Goal: Information Seeking & Learning: Learn about a topic

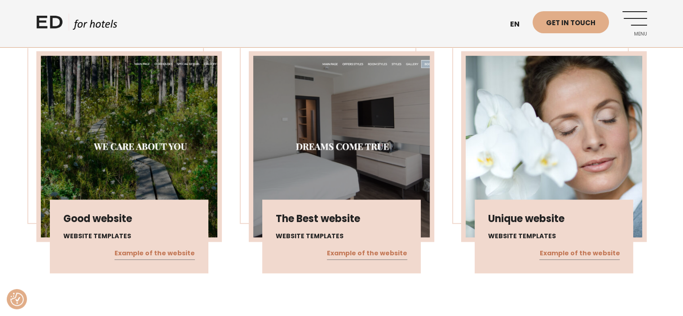
click at [650, 141] on div "Good website Website templates Example of the website The Best website Website …" at bounding box center [341, 162] width 637 height 248
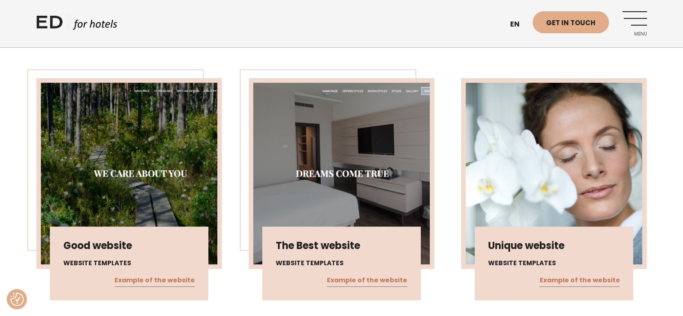
scroll to position [508, 0]
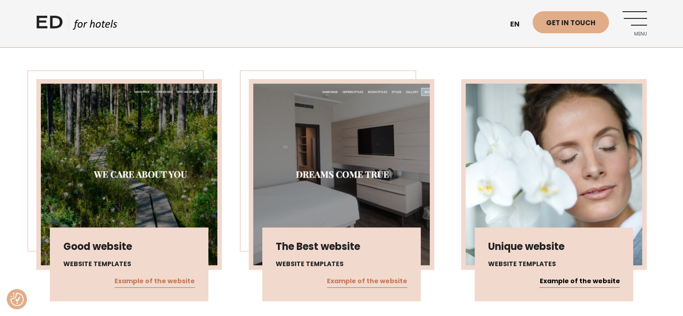
click at [563, 275] on link "Example of the website" at bounding box center [579, 281] width 80 height 12
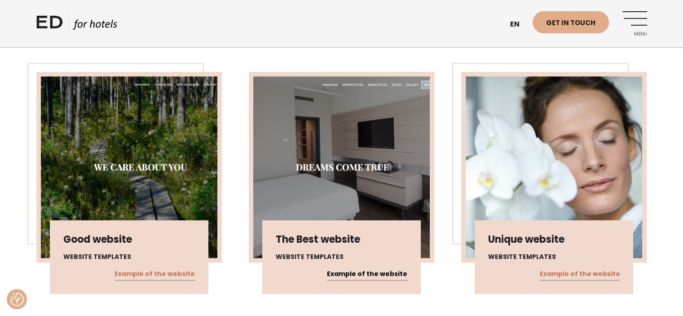
click at [350, 268] on link "Example of the website" at bounding box center [367, 274] width 80 height 12
click at [163, 268] on link "Example of the website" at bounding box center [154, 274] width 80 height 12
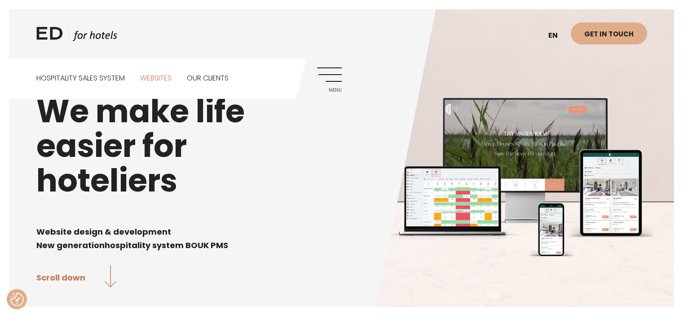
click at [160, 75] on link "Websites" at bounding box center [155, 78] width 31 height 40
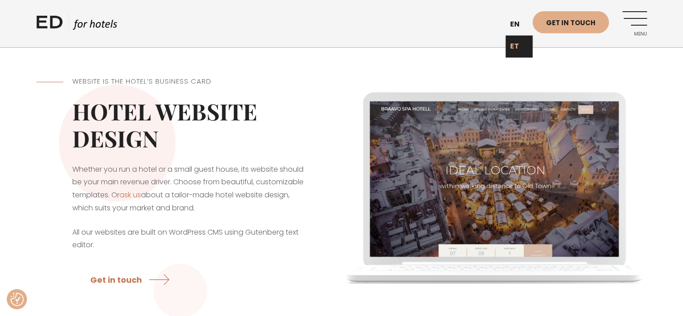
click at [516, 42] on link "ET" at bounding box center [518, 46] width 27 height 22
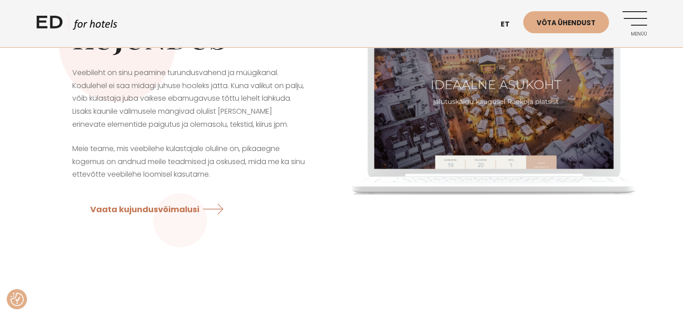
scroll to position [102, 0]
click at [153, 215] on link "Vaata kujundusvõimalusi" at bounding box center [160, 209] width 141 height 24
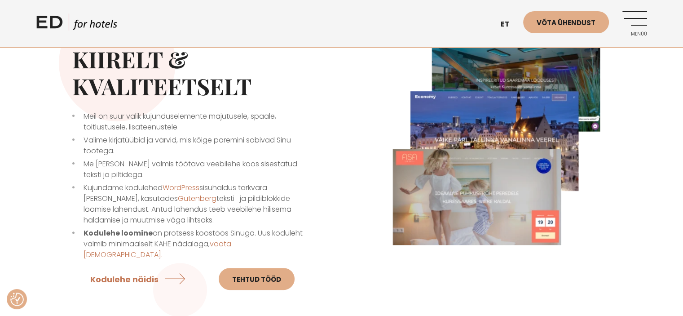
click at [336, 142] on div "Sobib puhkemajale, külaliskorterile, turismitalule ja hotellile Uus koduleht ki…" at bounding box center [188, 141] width 305 height 352
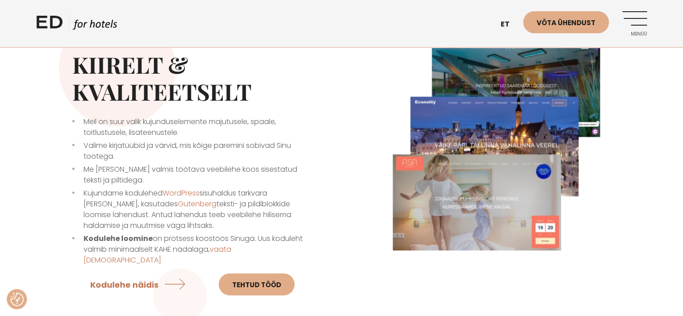
scroll to position [255, 0]
click at [314, 172] on div "Sobib puhkemajale, külaliskorterile, turismitalule ja hotellile Uus koduleht ki…" at bounding box center [188, 146] width 305 height 352
click at [259, 174] on li "Me anname Sulle valmis töötava veebilehe koos sisestatud teksti ja piltidega." at bounding box center [188, 175] width 233 height 22
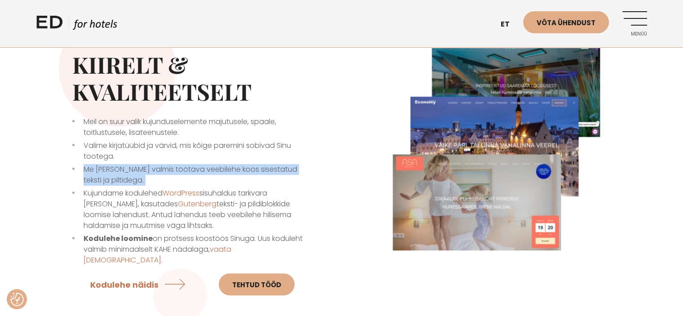
drag, startPoint x: 259, startPoint y: 174, endPoint x: 264, endPoint y: 185, distance: 13.0
click at [264, 185] on ul "Meil on suur valik kujunduselemente majutusele, spaale, toitlustusele, lisateen…" at bounding box center [188, 190] width 233 height 149
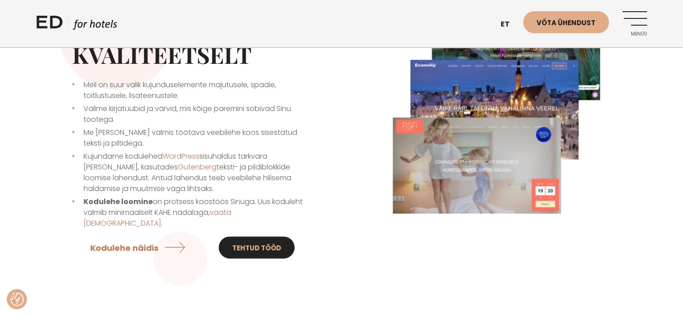
scroll to position [294, 0]
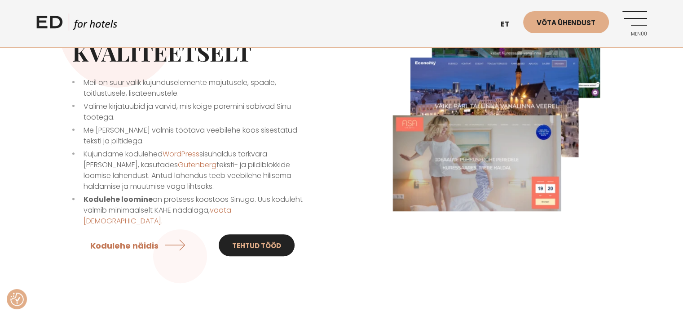
click at [260, 234] on link "Tehtud tööd" at bounding box center [257, 245] width 76 height 22
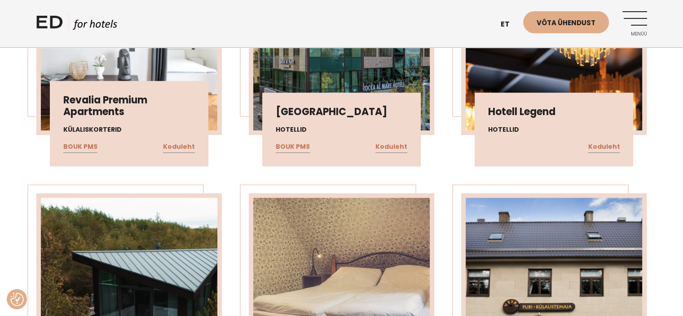
scroll to position [632, 0]
click at [230, 207] on div "Aiakeskuse Hostel Hostel BOUK PMS Koduleht Jannseni Residents Külaliskorterid B…" at bounding box center [341, 55] width 637 height 745
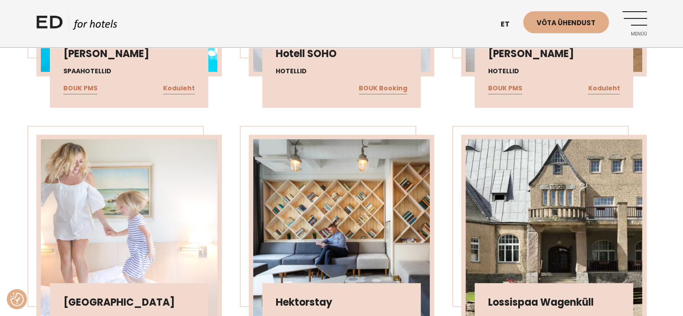
scroll to position [3019, 0]
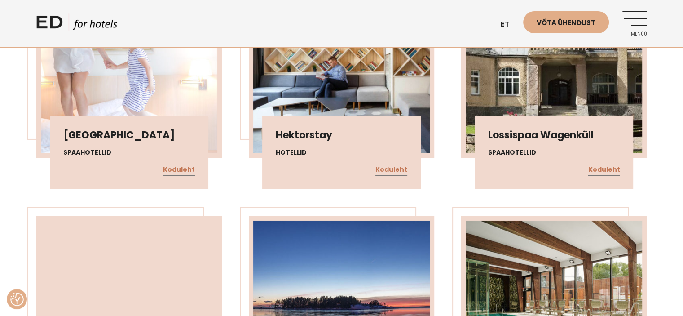
scroll to position [3087, 0]
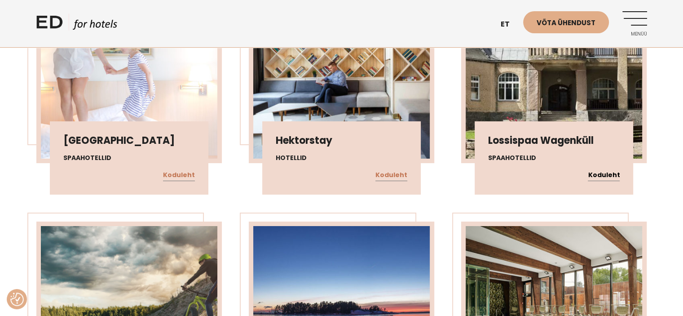
click at [600, 174] on link "Koduleht" at bounding box center [604, 175] width 32 height 12
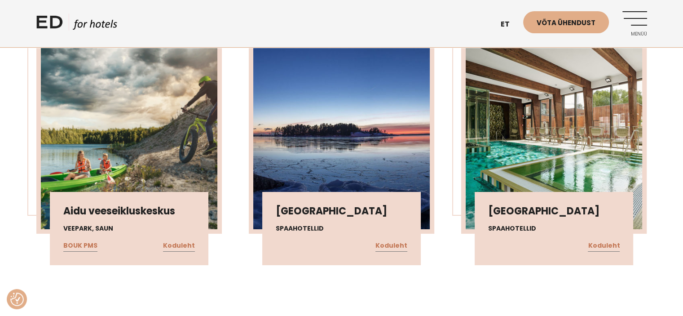
scroll to position [3289, 0]
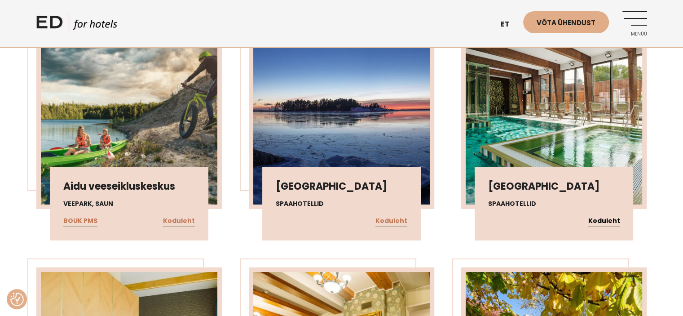
click at [596, 221] on link "Koduleht" at bounding box center [604, 221] width 32 height 12
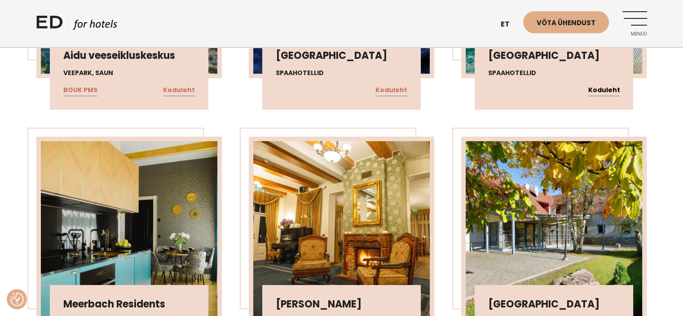
scroll to position [3422, 0]
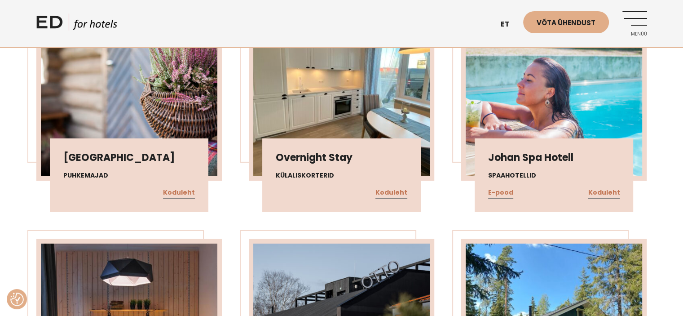
scroll to position [6298, 0]
